Goal: Task Accomplishment & Management: Use online tool/utility

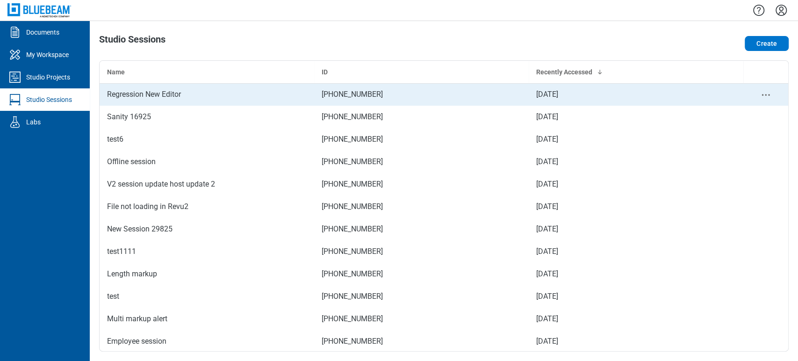
click at [172, 92] on div "Regression New Editor" at bounding box center [207, 94] width 200 height 11
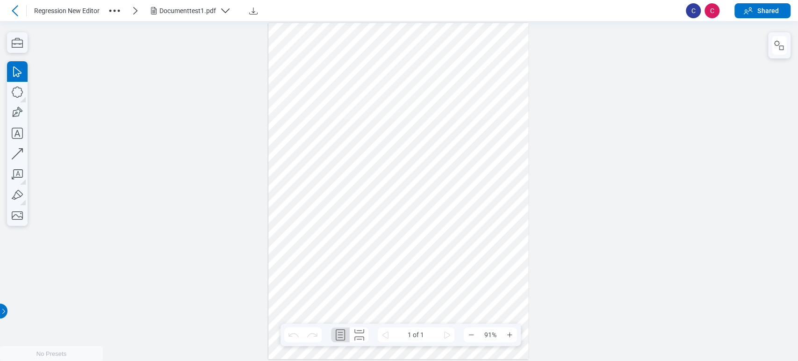
click at [167, 11] on div "Documenttest1.pdf" at bounding box center [187, 10] width 57 height 9
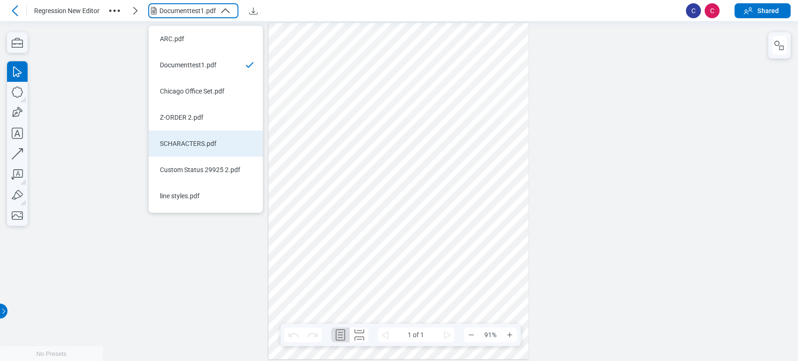
drag, startPoint x: 182, startPoint y: 37, endPoint x: 200, endPoint y: 145, distance: 109.0
click at [200, 145] on ul "ARC.pdf Documenttest1.pdf Chicago Office Set.pdf Z-ORDER 2.pdf SCHARACTERS.pdf …" at bounding box center [206, 119] width 114 height 187
click at [200, 145] on div "SCHARACTERS.pdf" at bounding box center [200, 143] width 80 height 9
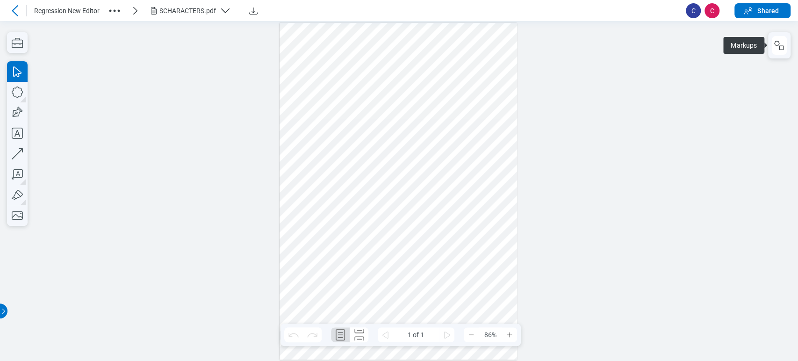
click at [785, 51] on button "button" at bounding box center [779, 45] width 15 height 19
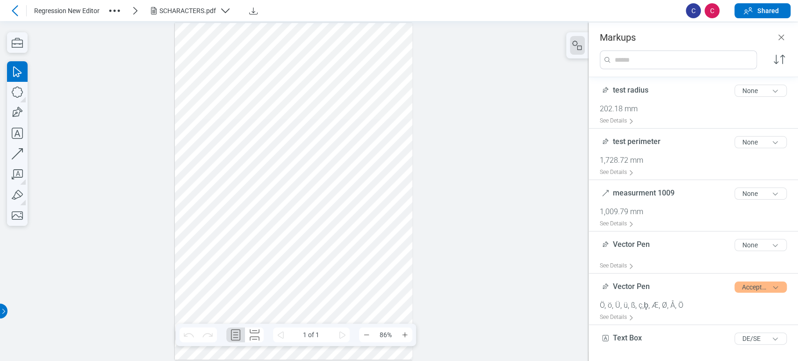
click at [342, 140] on div at bounding box center [294, 191] width 238 height 336
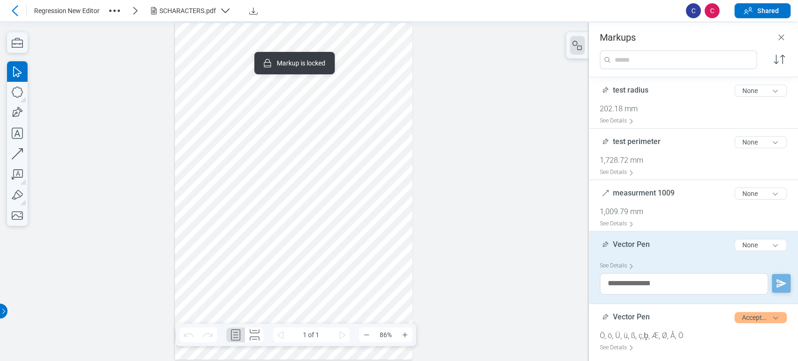
click at [357, 217] on div at bounding box center [294, 191] width 238 height 336
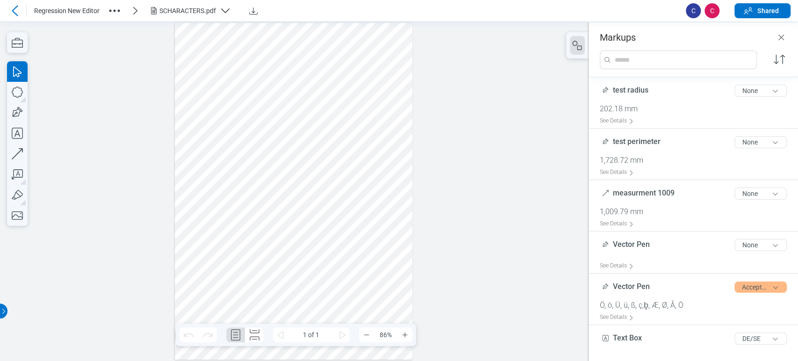
click at [247, 103] on div at bounding box center [294, 191] width 238 height 336
click at [223, 41] on div at bounding box center [294, 191] width 238 height 336
click at [223, 35] on div at bounding box center [294, 191] width 238 height 336
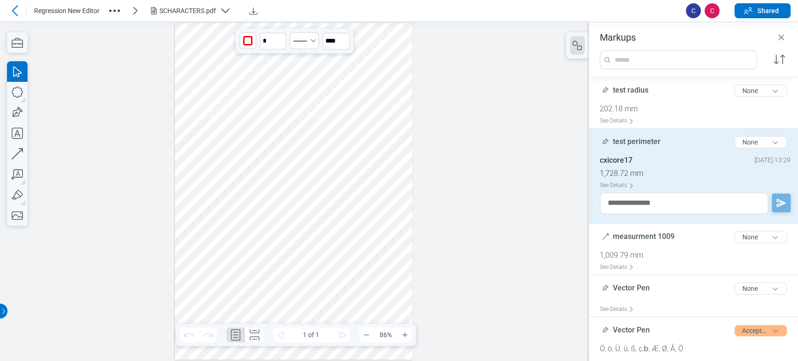
click at [202, 71] on div at bounding box center [294, 191] width 238 height 336
click at [286, 96] on div at bounding box center [294, 191] width 238 height 336
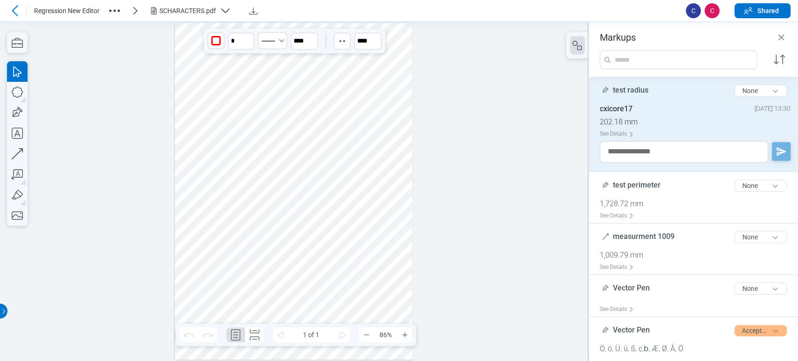
click at [288, 92] on div at bounding box center [294, 191] width 238 height 336
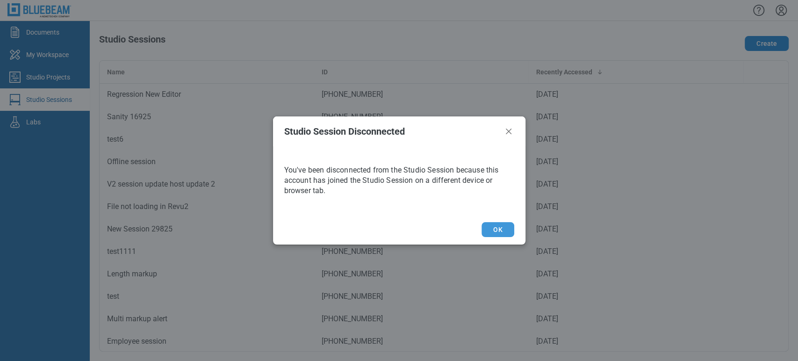
click at [497, 235] on button "OK" at bounding box center [497, 229] width 32 height 15
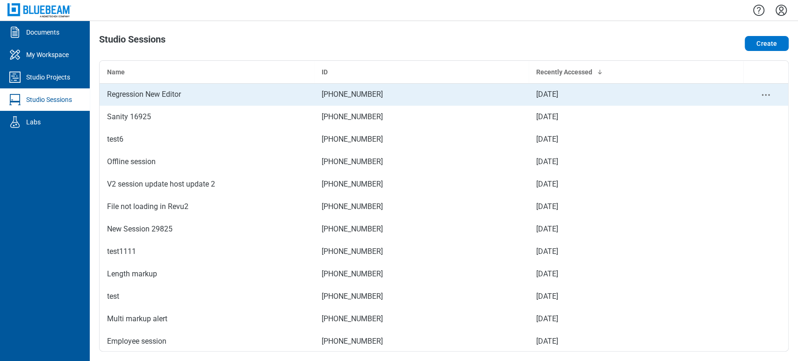
click at [131, 94] on div "Regression New Editor" at bounding box center [207, 94] width 200 height 11
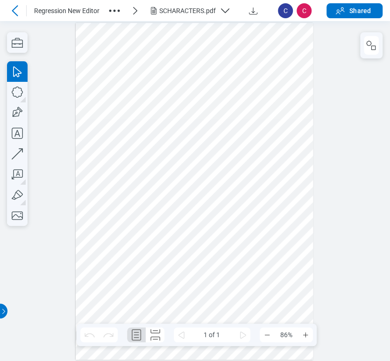
click at [108, 11] on icon "button" at bounding box center [114, 10] width 15 height 15
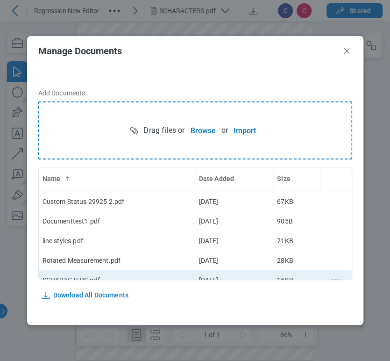
scroll to position [67, 0]
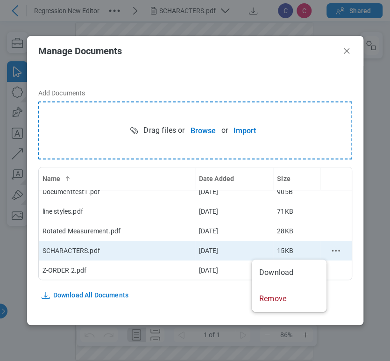
click at [330, 247] on icon "context-menu" at bounding box center [335, 250] width 11 height 11
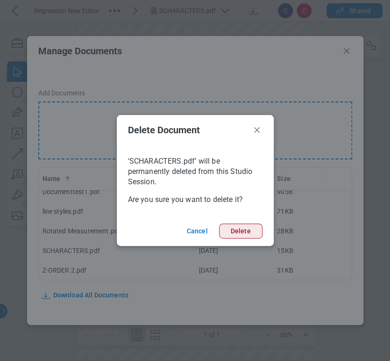
click at [242, 227] on button "Delete" at bounding box center [240, 230] width 43 height 15
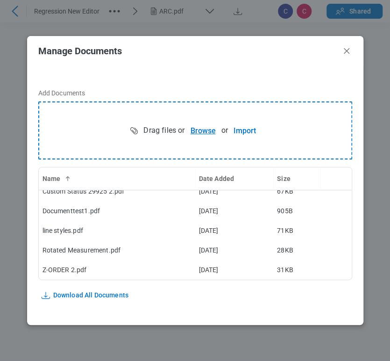
scroll to position [48, 0]
click at [195, 130] on button "Browse" at bounding box center [203, 130] width 36 height 19
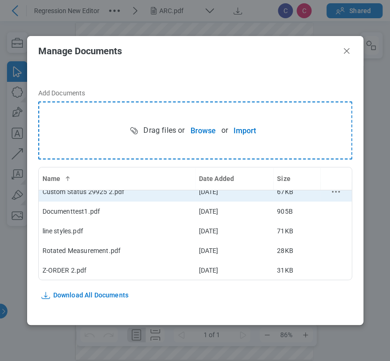
scroll to position [0, 0]
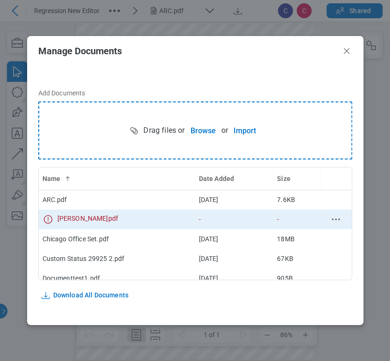
click at [93, 217] on span "[PERSON_NAME]pdf" at bounding box center [87, 219] width 61 height 11
click at [273, 215] on td "-" at bounding box center [296, 219] width 47 height 20
click at [293, 214] on td "-" at bounding box center [296, 219] width 47 height 20
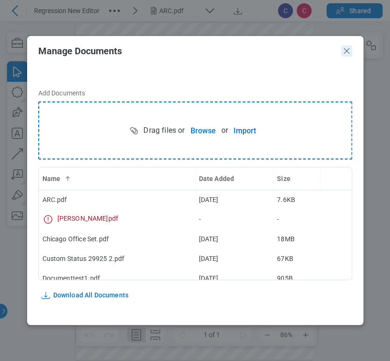
drag, startPoint x: 344, startPoint y: 51, endPoint x: 321, endPoint y: 32, distance: 29.9
click at [344, 51] on icon "Close" at bounding box center [346, 50] width 11 height 11
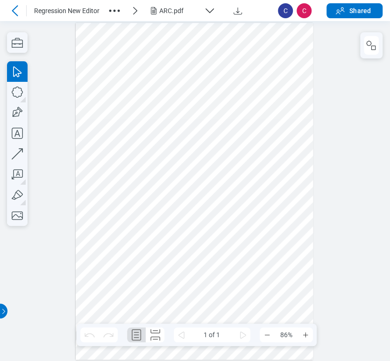
click at [194, 12] on div "ARC.pdf" at bounding box center [179, 10] width 41 height 9
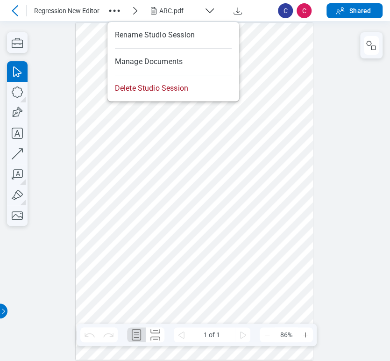
click at [110, 7] on icon "button" at bounding box center [114, 10] width 15 height 15
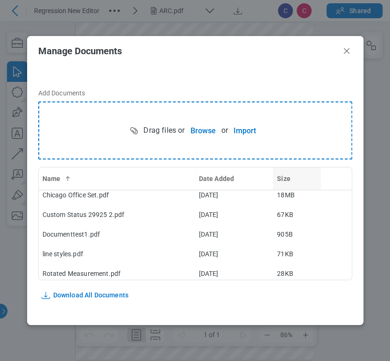
scroll to position [67, 0]
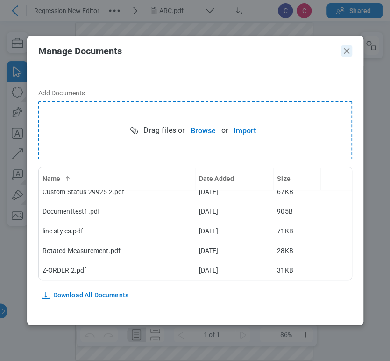
click at [349, 50] on icon "Close" at bounding box center [346, 50] width 11 height 11
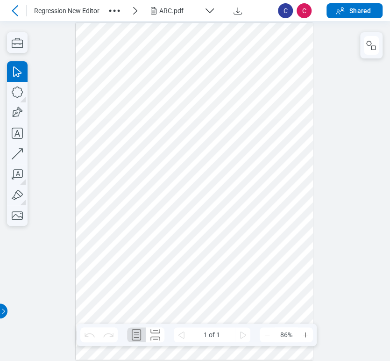
click at [213, 3] on button "ARC.pdf" at bounding box center [185, 10] width 75 height 15
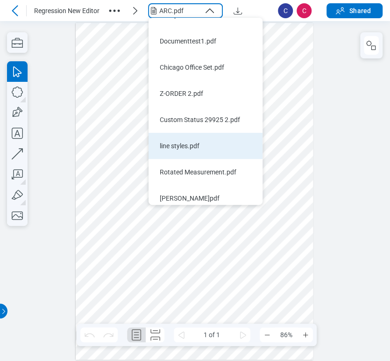
scroll to position [22, 0]
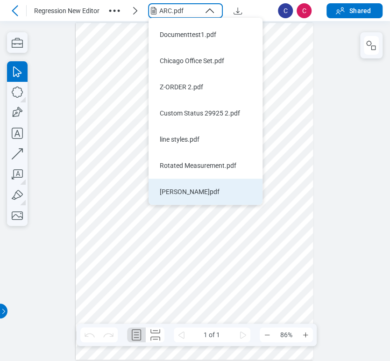
click at [229, 196] on div "[PERSON_NAME]pdf" at bounding box center [200, 191] width 80 height 9
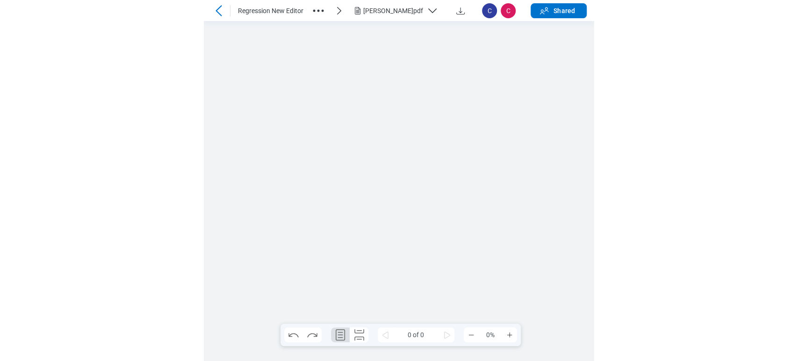
scroll to position [0, 0]
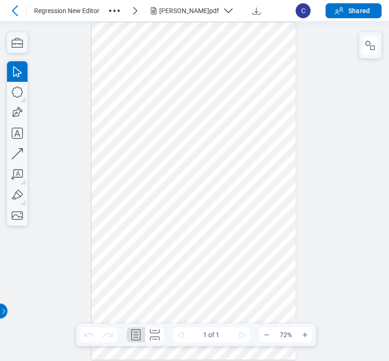
click at [72, 126] on div at bounding box center [194, 191] width 389 height 340
click at [90, 91] on div at bounding box center [193, 191] width 207 height 340
click at [14, 89] on icon "button" at bounding box center [17, 92] width 21 height 21
drag, startPoint x: 112, startPoint y: 108, endPoint x: 152, endPoint y: 139, distance: 50.0
click at [152, 139] on div at bounding box center [194, 190] width 205 height 337
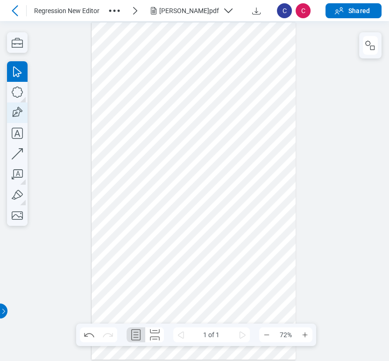
click at [15, 107] on icon "button" at bounding box center [17, 112] width 21 height 21
drag, startPoint x: 155, startPoint y: 98, endPoint x: 188, endPoint y: 143, distance: 56.5
click at [188, 143] on div at bounding box center [194, 190] width 205 height 337
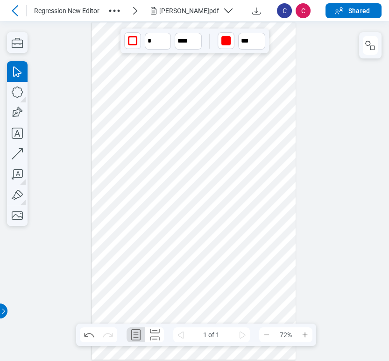
click at [131, 123] on div at bounding box center [194, 190] width 205 height 337
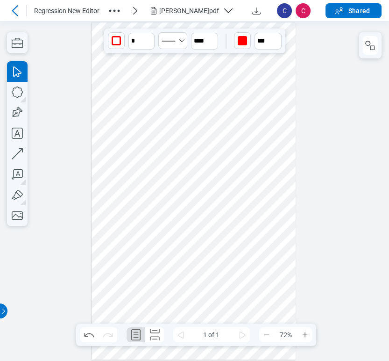
click at [162, 118] on div at bounding box center [194, 190] width 205 height 337
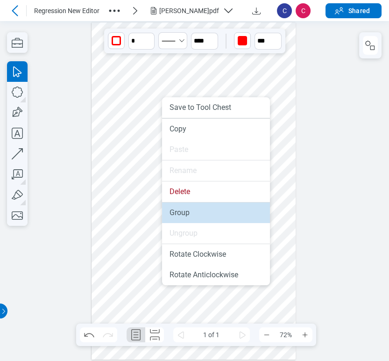
click at [178, 210] on li "Group" at bounding box center [216, 212] width 108 height 21
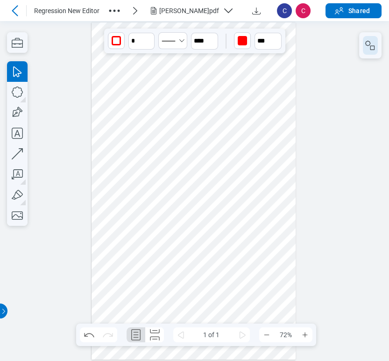
click at [376, 37] on button "button" at bounding box center [370, 45] width 15 height 19
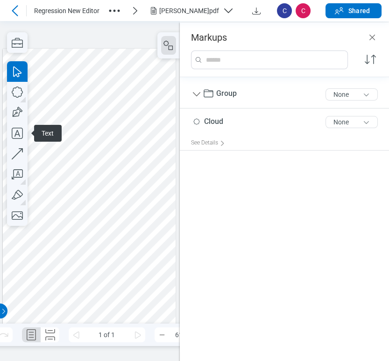
click at [30, 135] on span at bounding box center [32, 133] width 6 height 6
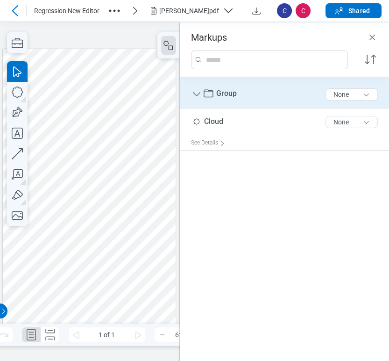
click at [249, 91] on div "Group 5 of 300 characters None" at bounding box center [288, 94] width 194 height 27
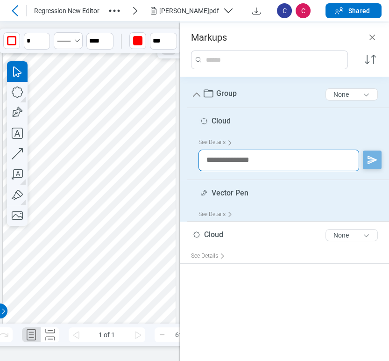
click at [234, 160] on textarea at bounding box center [279, 160] width 161 height 21
type textarea "**********"
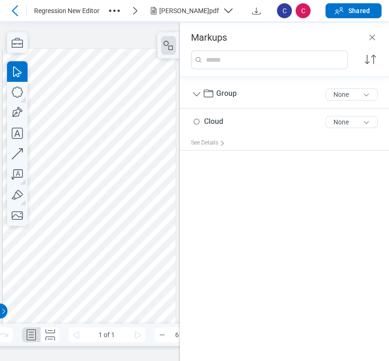
click at [147, 219] on div at bounding box center [89, 191] width 173 height 285
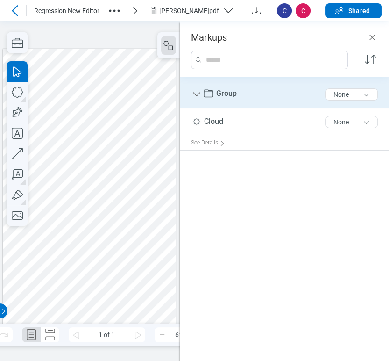
click at [209, 98] on icon at bounding box center [208, 93] width 11 height 11
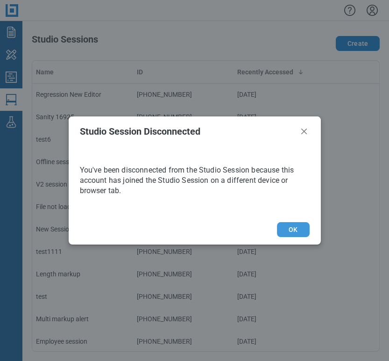
click at [299, 235] on button "OK" at bounding box center [293, 229] width 32 height 15
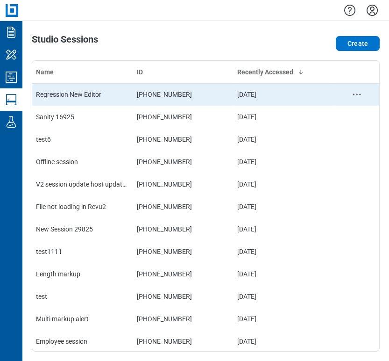
click at [121, 92] on div "Regression New Editor" at bounding box center [82, 94] width 93 height 9
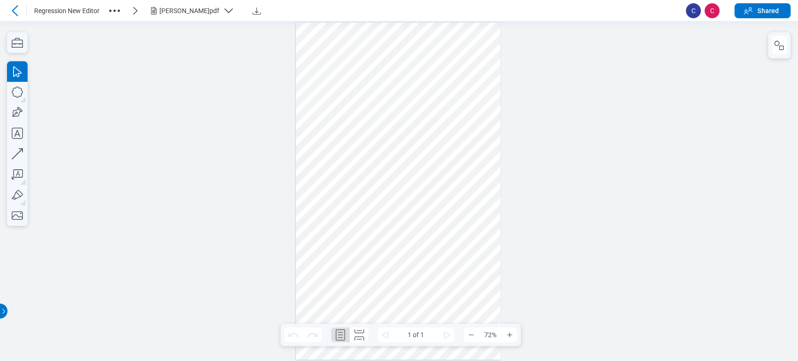
click at [210, 17] on button "[PERSON_NAME]pdf" at bounding box center [194, 10] width 93 height 15
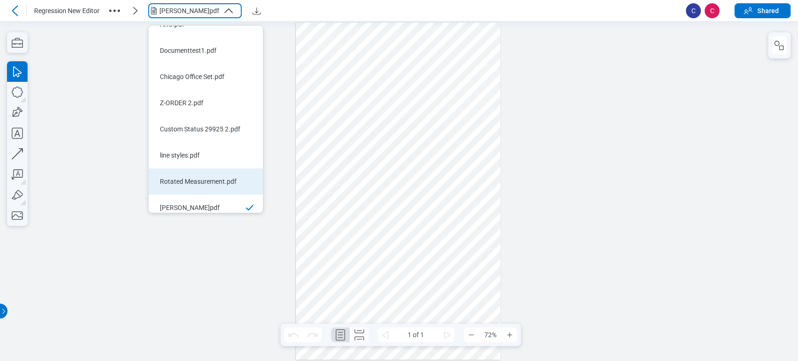
scroll to position [22, 0]
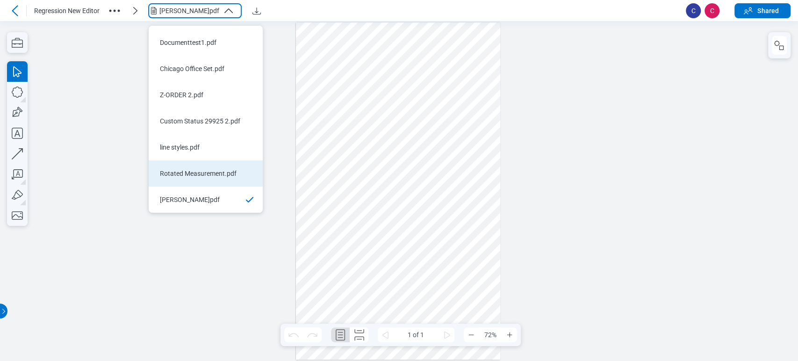
click at [226, 160] on li "Rotated Measurement.pdf" at bounding box center [206, 173] width 114 height 26
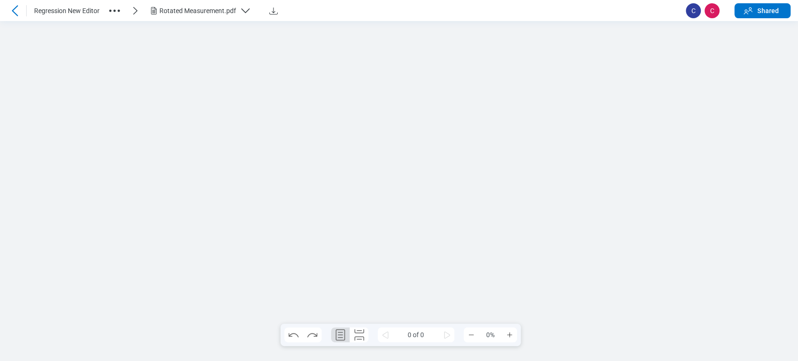
scroll to position [0, 0]
click at [318, 126] on div at bounding box center [398, 191] width 336 height 238
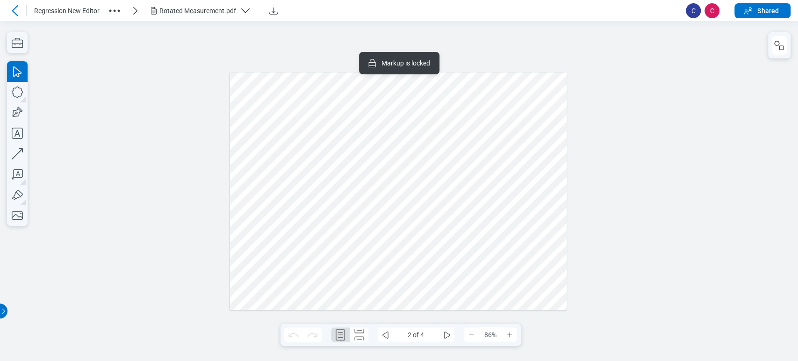
click at [318, 129] on div at bounding box center [398, 191] width 336 height 238
click at [393, 142] on div at bounding box center [398, 191] width 336 height 238
drag, startPoint x: 389, startPoint y: 165, endPoint x: 385, endPoint y: 170, distance: 6.3
click at [389, 166] on div at bounding box center [398, 191] width 336 height 238
click at [350, 221] on div at bounding box center [398, 191] width 336 height 238
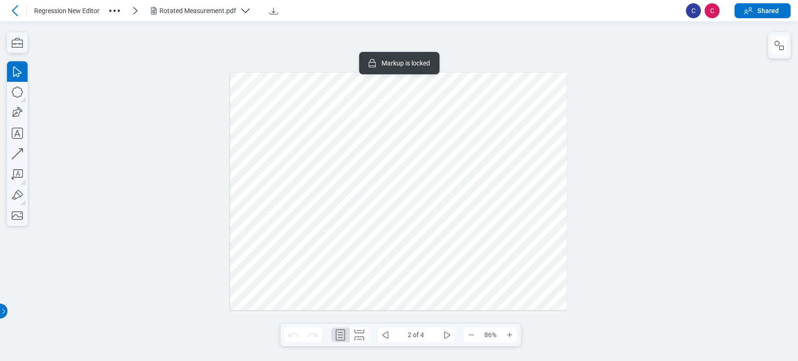
click at [352, 237] on div at bounding box center [398, 191] width 336 height 238
click at [179, 2] on header "Regression New Editor Rotated Measurement.pdf C C Shared" at bounding box center [399, 10] width 798 height 21
click at [178, 8] on div "Rotated Measurement.pdf" at bounding box center [197, 10] width 77 height 9
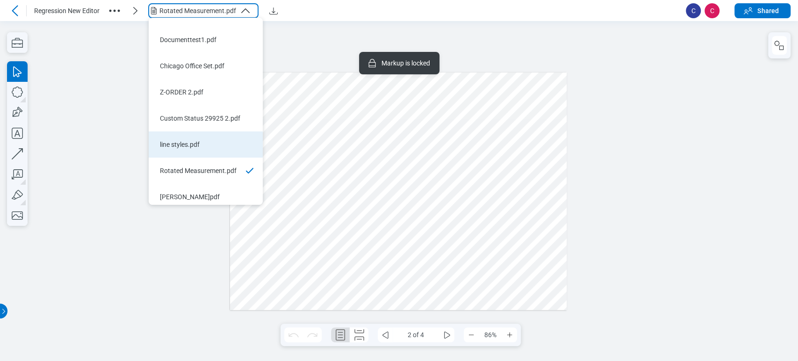
scroll to position [22, 0]
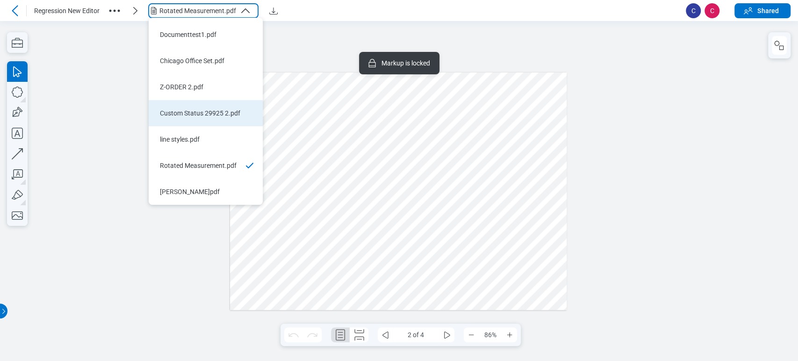
click at [208, 111] on div "Custom Status 29925 2.pdf" at bounding box center [200, 112] width 80 height 9
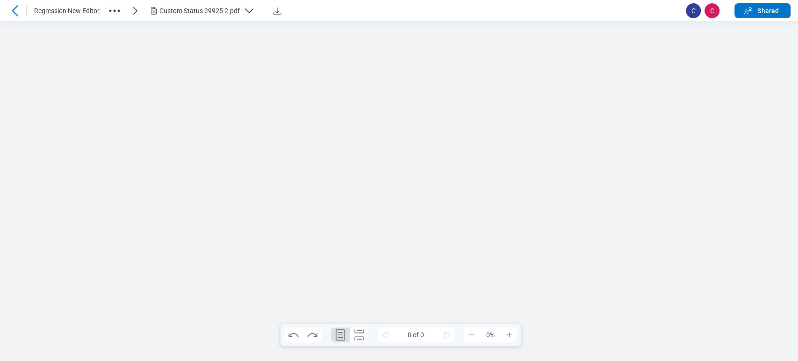
scroll to position [0, 0]
